Goal: Use online tool/utility: Utilize a website feature to perform a specific function

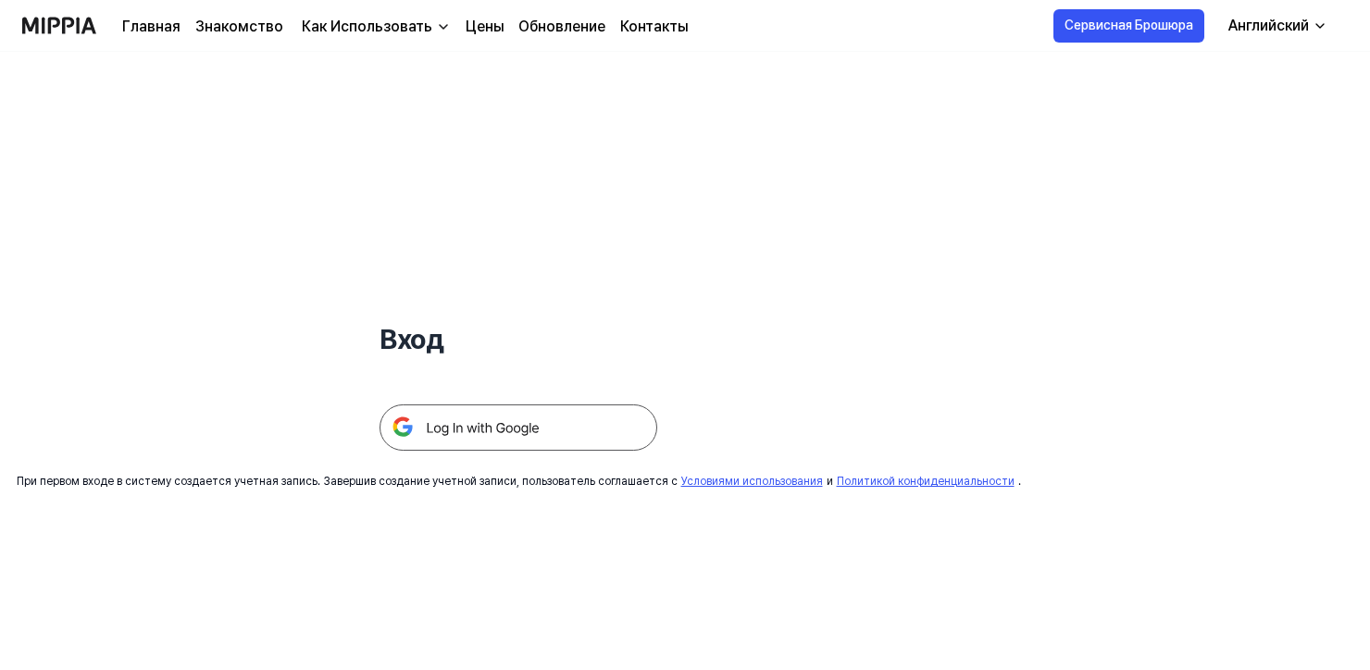
click at [475, 418] on img at bounding box center [519, 428] width 278 height 46
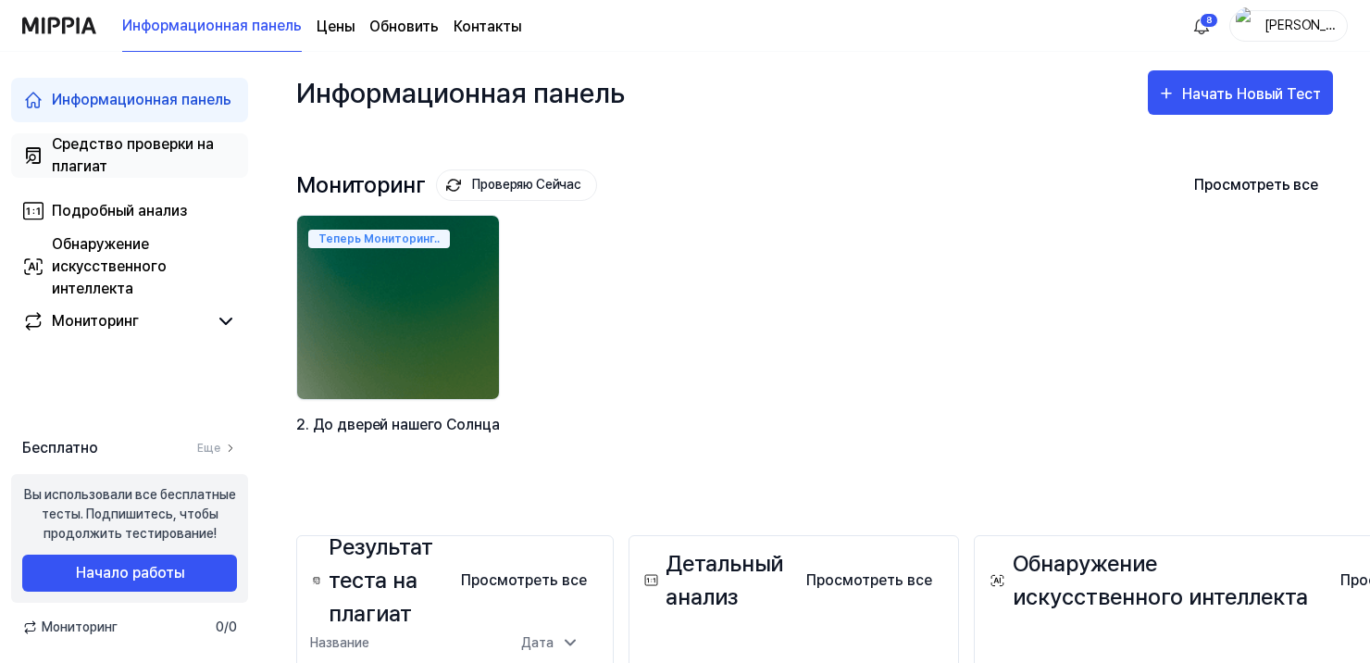
click at [101, 155] on div "Средство проверки на плагиат" at bounding box center [144, 155] width 185 height 44
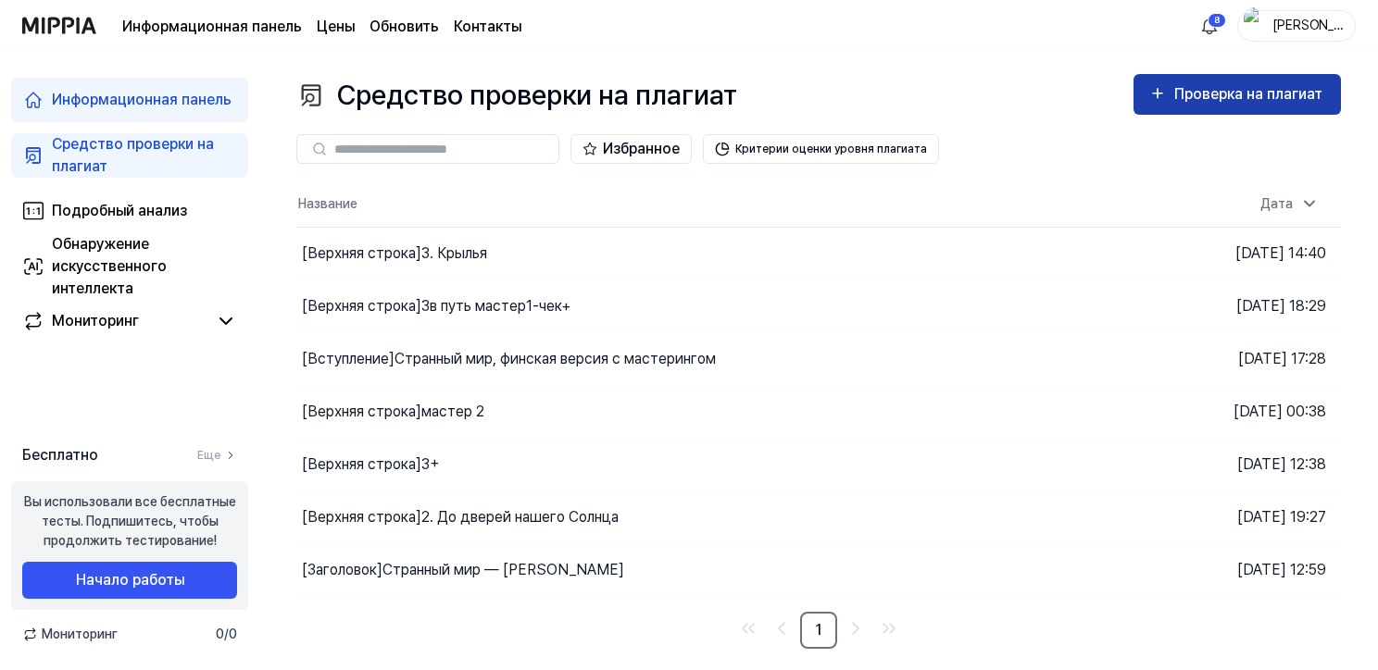
click at [1151, 96] on icon "button" at bounding box center [1157, 93] width 19 height 22
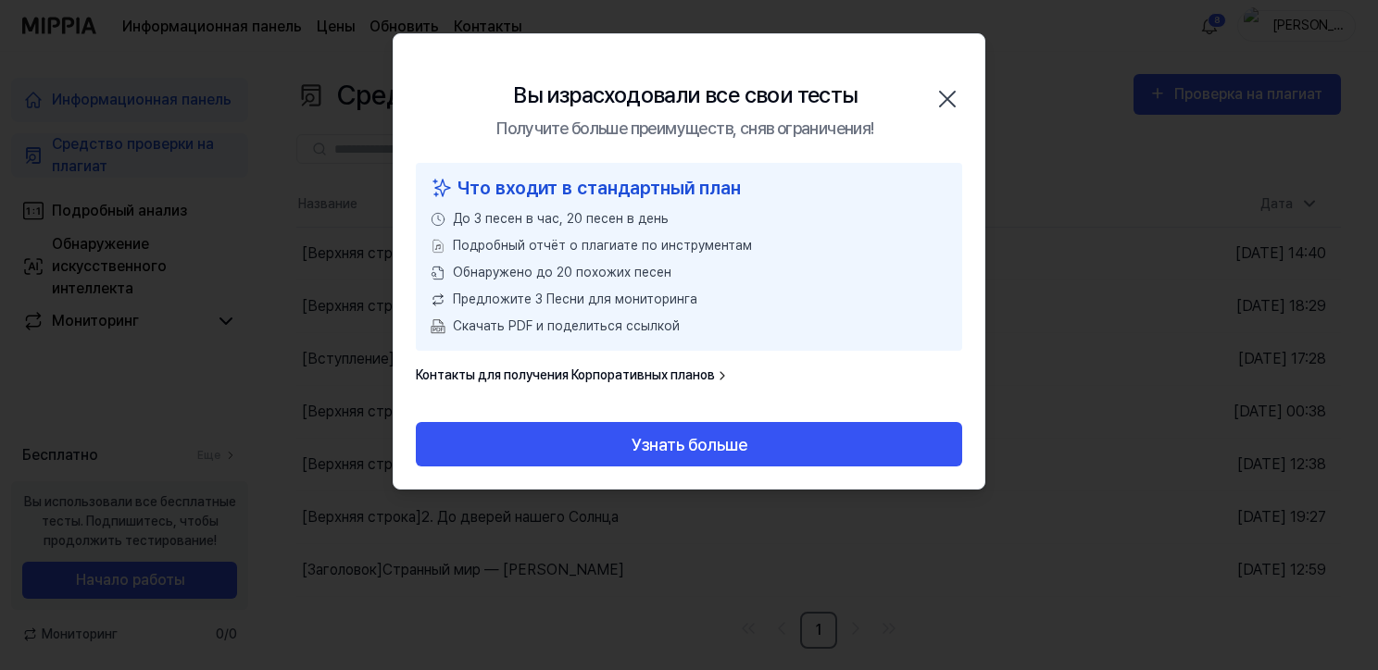
click at [944, 98] on icon "button" at bounding box center [947, 99] width 30 height 30
